Goal: Information Seeking & Learning: Understand process/instructions

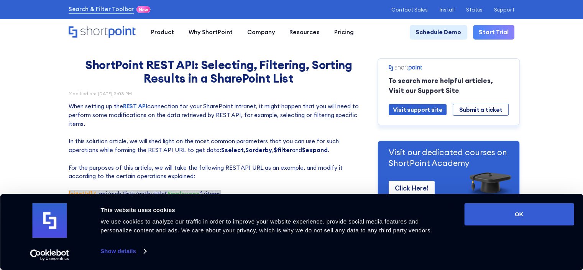
click at [114, 138] on p "When setting up the REST API connection for your SharePoint intranet, it might …" at bounding box center [219, 172] width 300 height 140
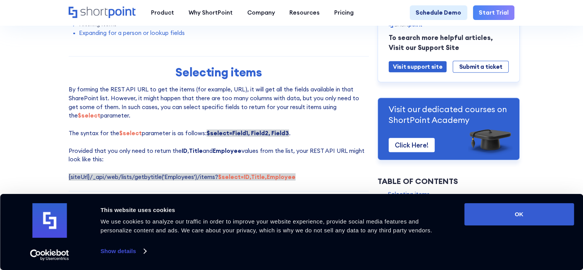
scroll to position [373, 0]
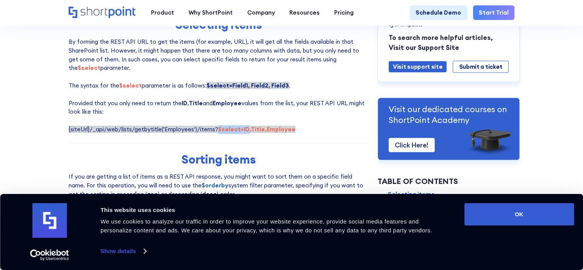
drag, startPoint x: 217, startPoint y: 132, endPoint x: 245, endPoint y: 133, distance: 28.8
click at [245, 133] on strong "$select=ID,Title,Employee" at bounding box center [256, 128] width 77 height 7
copy strong "$select=ID"
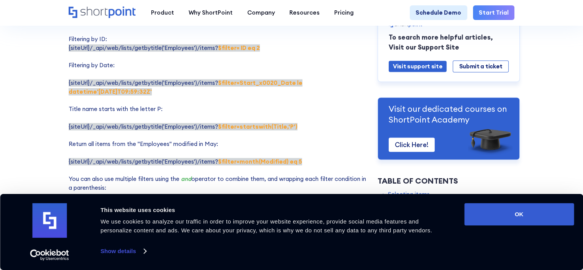
scroll to position [1270, 0]
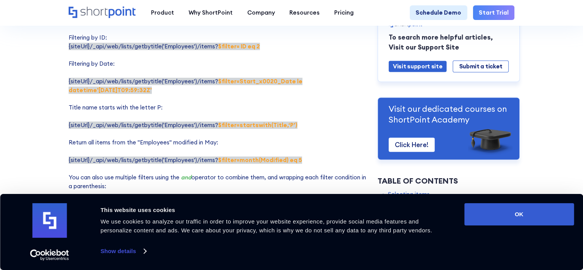
drag, startPoint x: 217, startPoint y: 79, endPoint x: 174, endPoint y: 89, distance: 43.5
click at [174, 89] on p "Here are some examples of using $filter parameter: Filtering by Title: {siteUrl…" at bounding box center [219, 99] width 300 height 236
copy strong "$filter=Start_x0020_Date le datetime'[DATE]T09:59:32Z'"
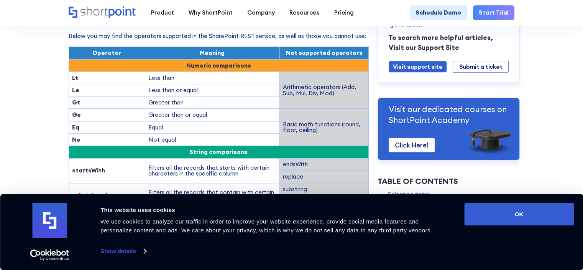
scroll to position [868, 0]
click at [135, 250] on link "Show details" at bounding box center [122, 251] width 45 height 12
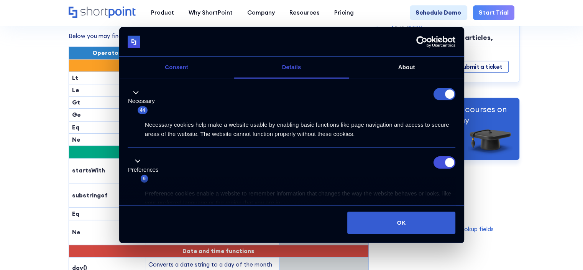
click at [183, 70] on link "Consent" at bounding box center [176, 68] width 115 height 22
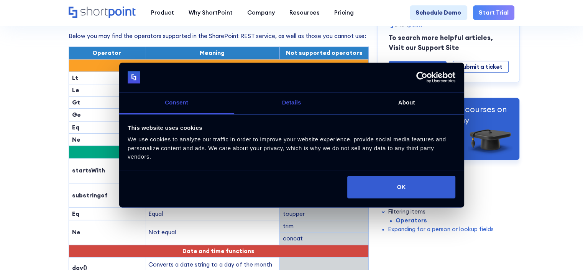
click at [283, 107] on link "Details" at bounding box center [291, 103] width 115 height 22
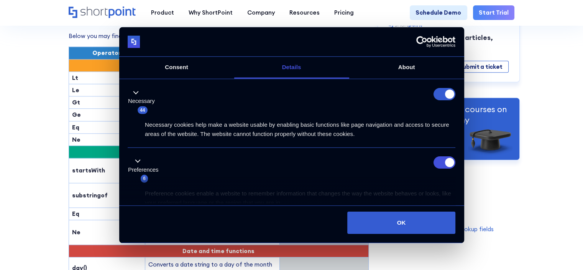
click at [436, 95] on form at bounding box center [445, 94] width 22 height 12
click at [434, 162] on input "Preferences" at bounding box center [445, 162] width 22 height 12
checkbox input "false"
click at [406, 67] on link "About" at bounding box center [406, 68] width 115 height 22
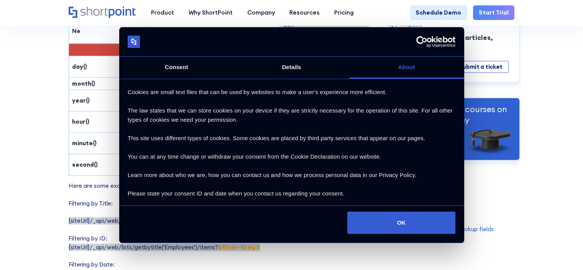
scroll to position [0, 0]
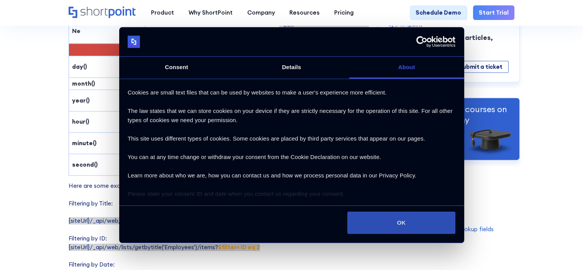
click at [395, 225] on button "OK" at bounding box center [401, 222] width 108 height 22
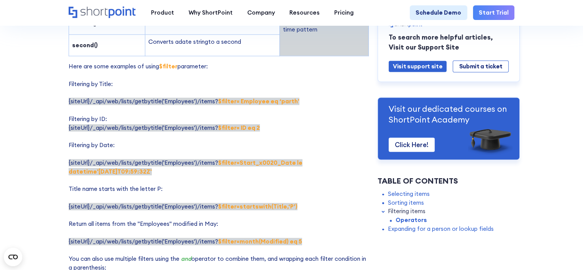
scroll to position [1189, 0]
drag, startPoint x: 291, startPoint y: 160, endPoint x: 322, endPoint y: 159, distance: 31.5
click at [303, 159] on strong "$filter=Start_x0020_Date le datetime'[DATE]T09:59:32Z'" at bounding box center [186, 166] width 234 height 16
copy strong "le datetime"
click at [312, 190] on p "Here are some examples of using $filter parameter: Filtering by Title: {siteUrl…" at bounding box center [219, 180] width 300 height 236
